Goal: Task Accomplishment & Management: Manage account settings

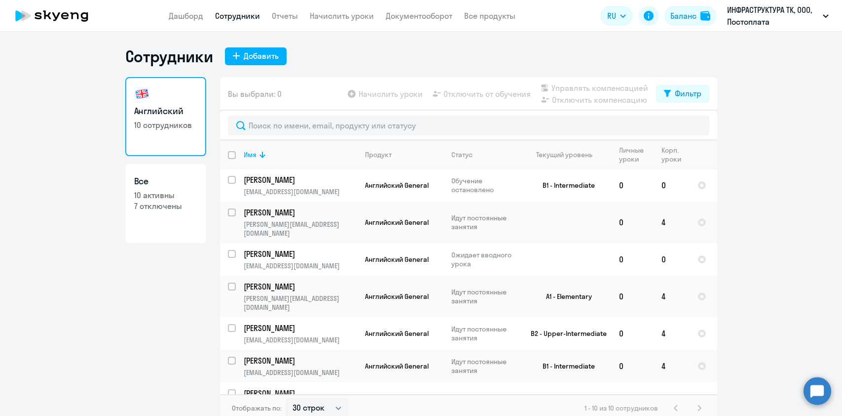
select select "30"
click at [319, 20] on link "Начислить уроки" at bounding box center [342, 16] width 64 height 10
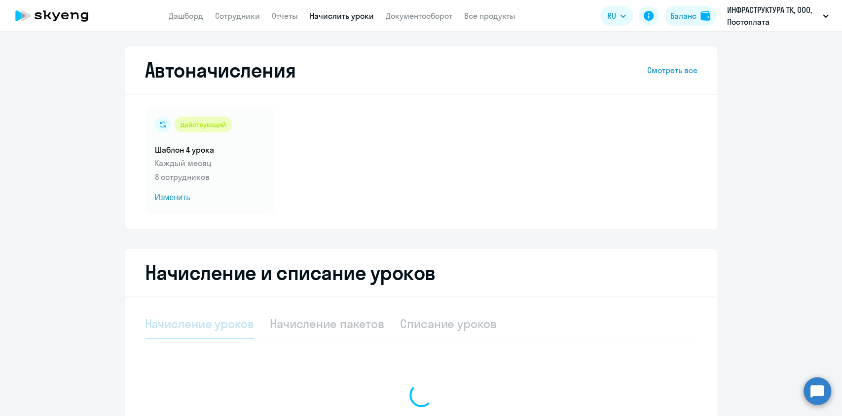
select select "10"
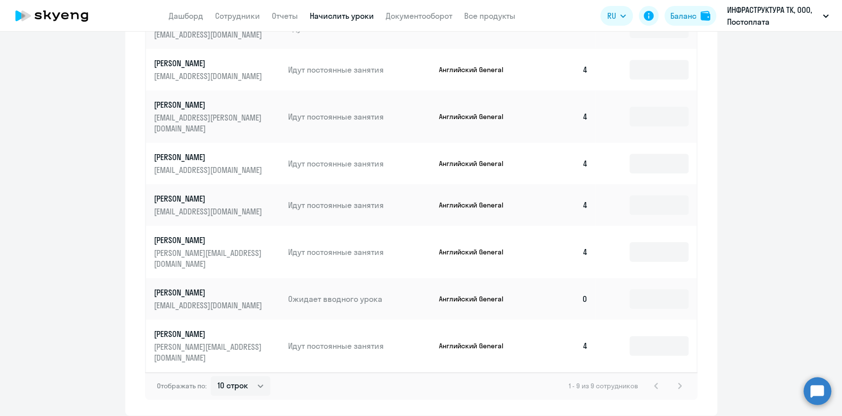
scroll to position [514, 0]
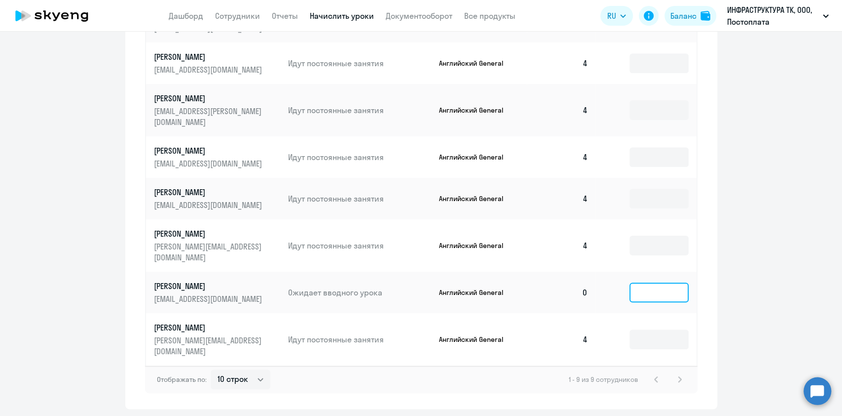
click at [650, 282] on input at bounding box center [659, 292] width 59 height 20
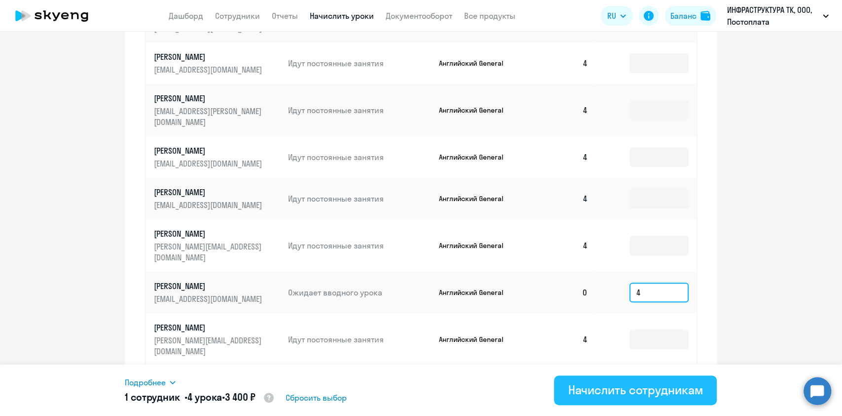
type input "4"
click at [622, 391] on div "Начислить сотрудникам" at bounding box center [635, 390] width 135 height 16
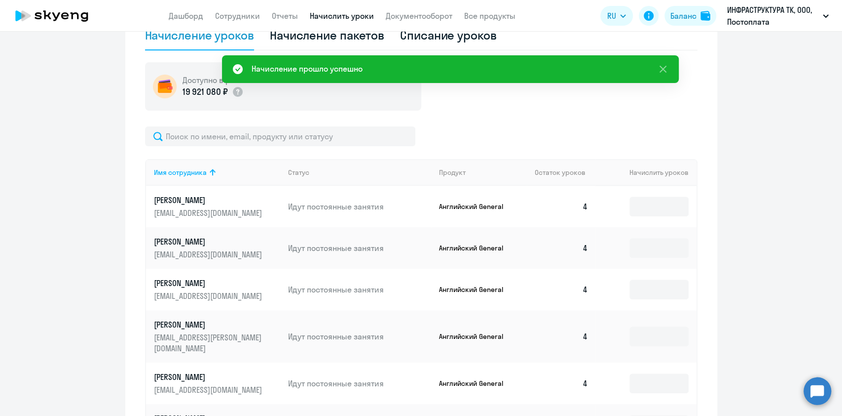
scroll to position [0, 0]
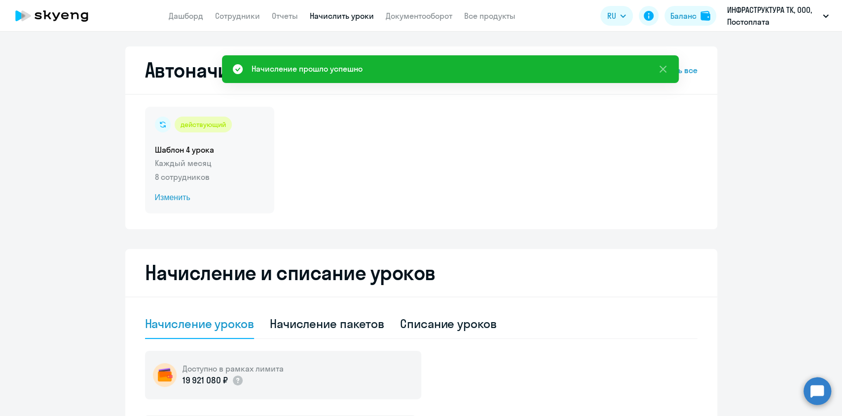
click at [168, 175] on p "8 сотрудников" at bounding box center [210, 177] width 110 height 12
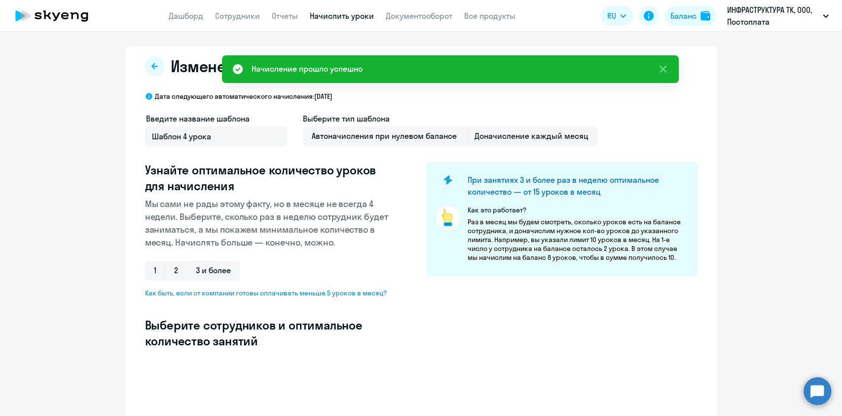
select select "10"
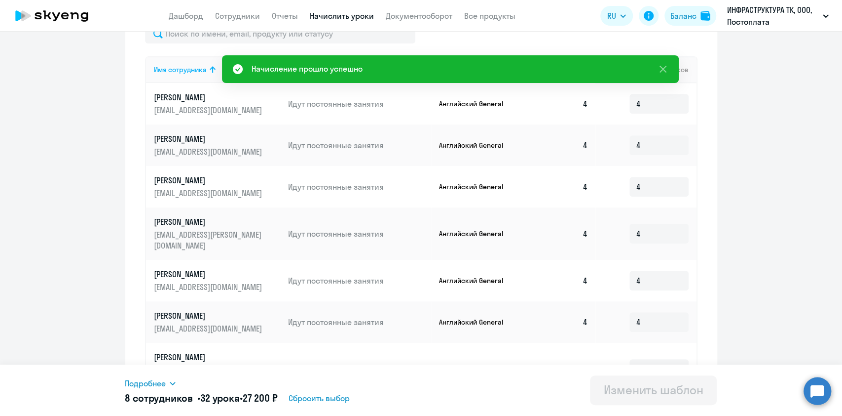
scroll to position [460, 0]
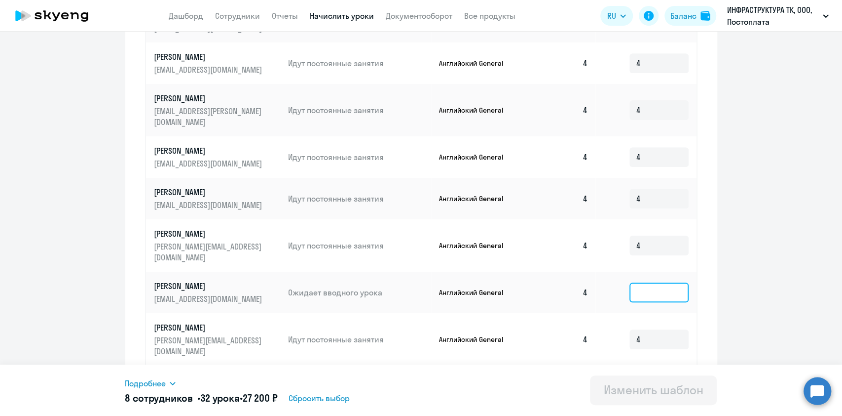
click at [646, 282] on input at bounding box center [659, 292] width 59 height 20
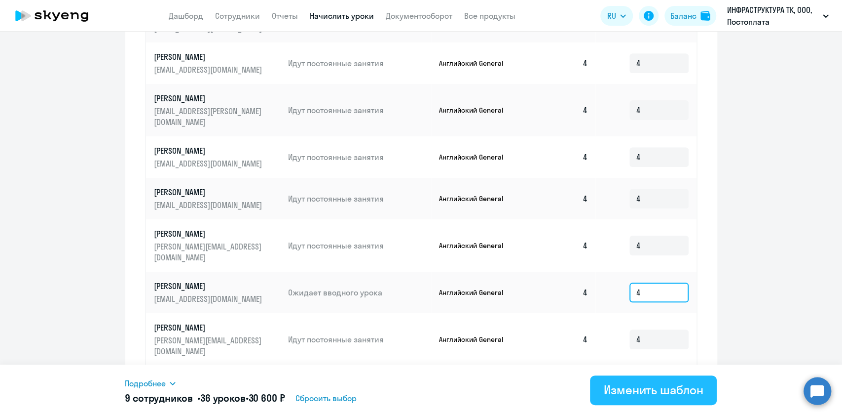
type input "4"
click at [638, 392] on div "Изменить шаблон" at bounding box center [654, 390] width 100 height 16
